Goal: Information Seeking & Learning: Compare options

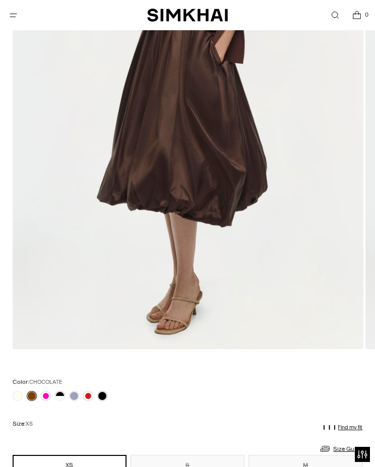
scroll to position [285, 0]
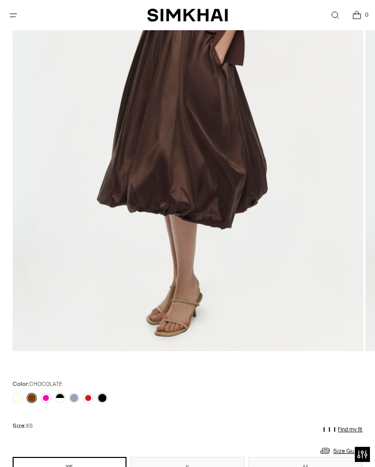
click at [61, 401] on link at bounding box center [60, 398] width 10 height 10
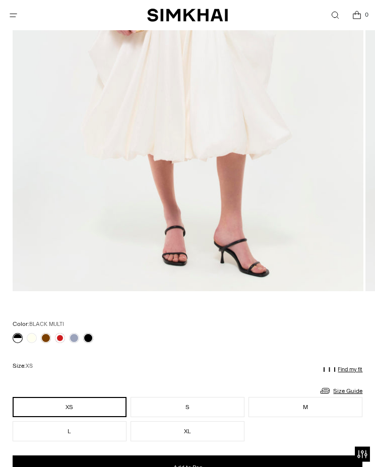
scroll to position [345, 0]
click at [49, 339] on link at bounding box center [46, 338] width 10 height 10
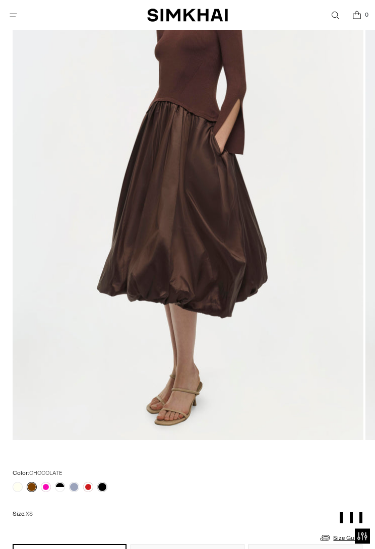
scroll to position [202, 0]
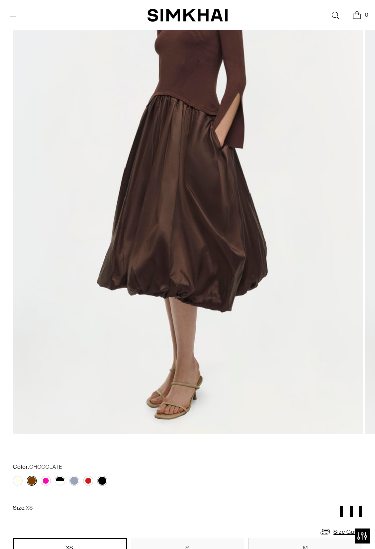
click at [52, 467] on div at bounding box center [60, 481] width 99 height 14
click at [47, 467] on link at bounding box center [46, 481] width 10 height 10
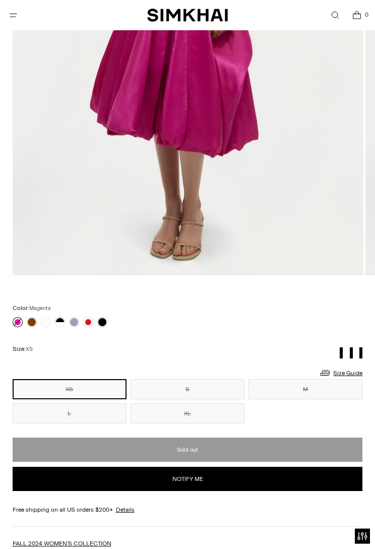
scroll to position [362, 0]
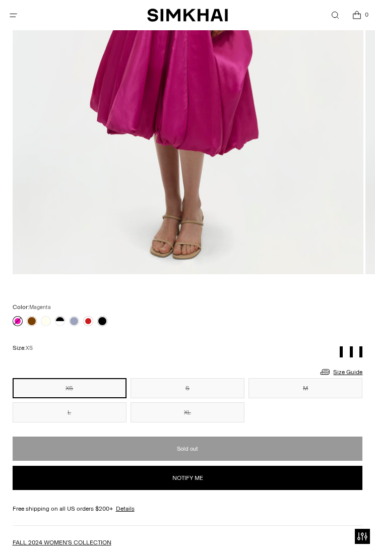
click at [71, 318] on link at bounding box center [74, 321] width 10 height 10
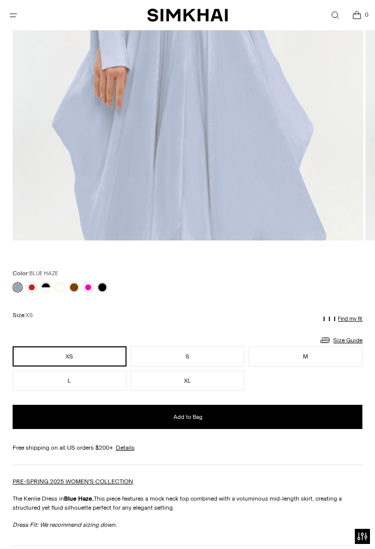
scroll to position [399, 0]
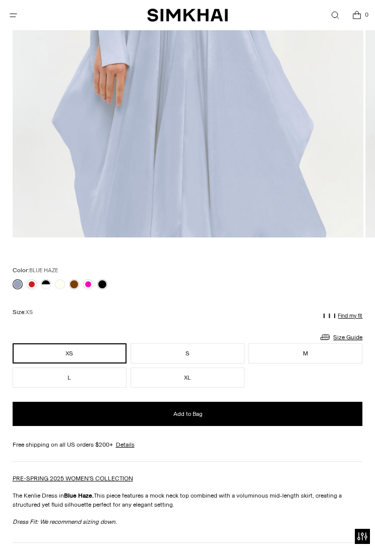
click at [100, 281] on link at bounding box center [102, 284] width 10 height 10
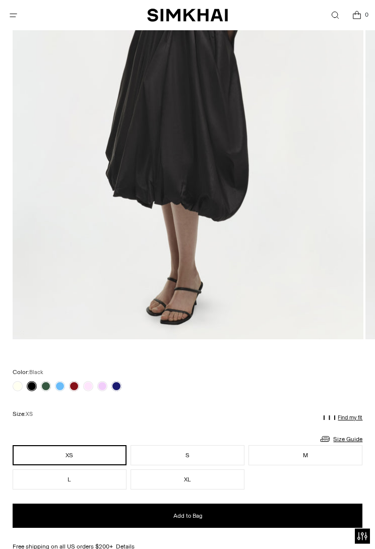
scroll to position [297, 0]
click at [101, 383] on link at bounding box center [102, 386] width 10 height 10
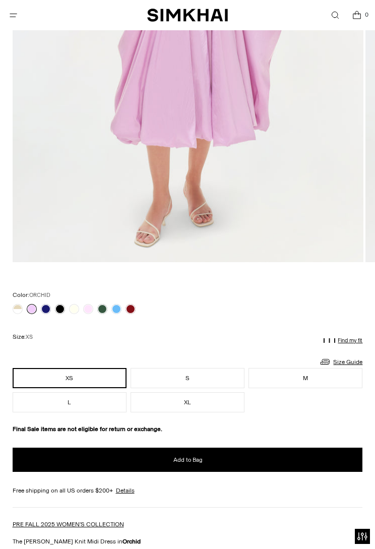
scroll to position [377, 0]
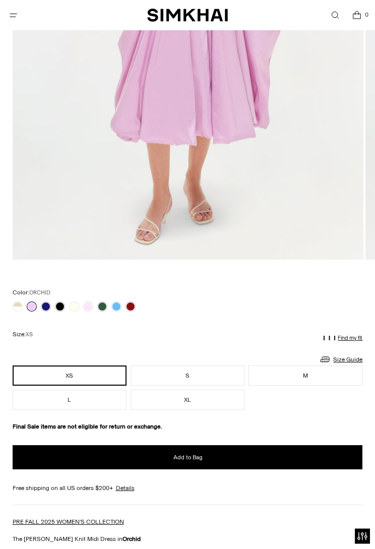
click at [11, 308] on div at bounding box center [74, 307] width 127 height 14
click at [22, 302] on link at bounding box center [18, 306] width 10 height 10
